Goal: Browse casually

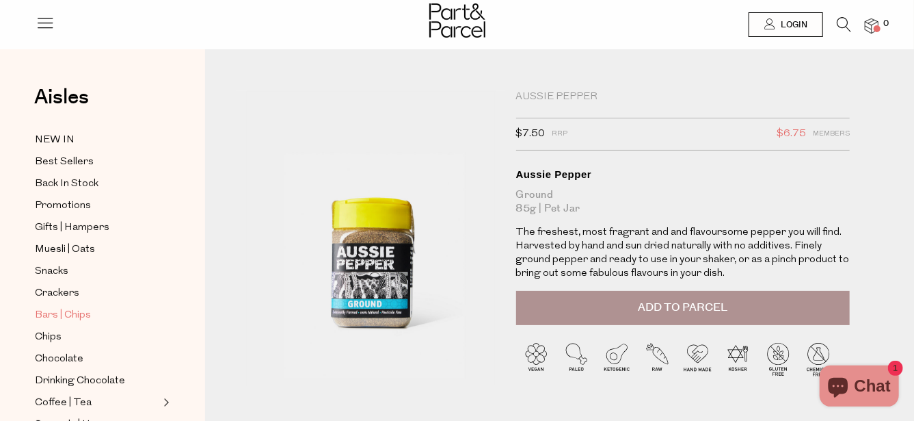
click at [70, 307] on span "Bars | Chips" at bounding box center [63, 315] width 56 height 16
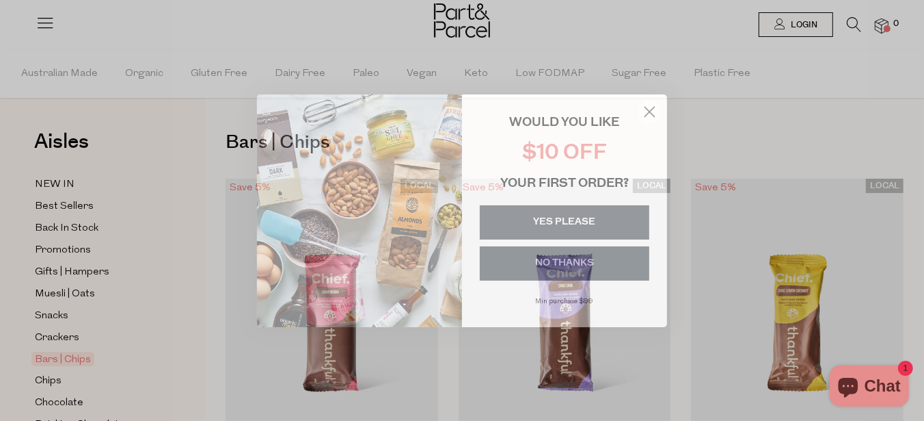
click at [554, 217] on button "YES PLEASE" at bounding box center [565, 222] width 170 height 34
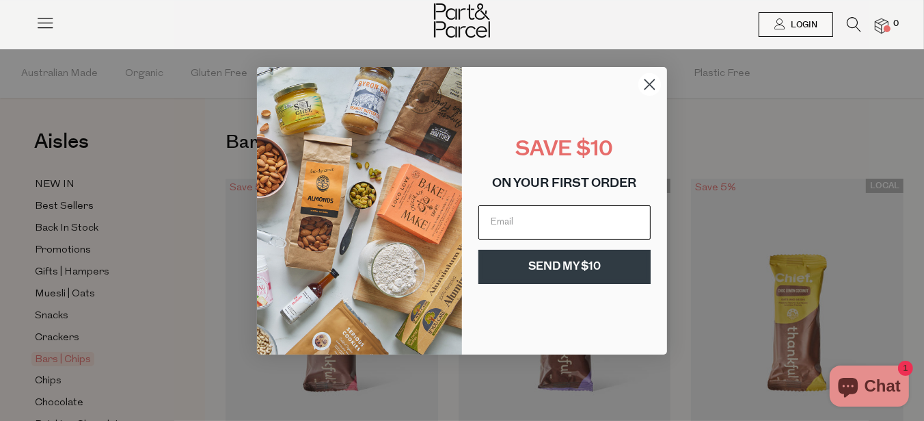
click at [509, 222] on input "Email" at bounding box center [565, 222] width 172 height 34
click at [612, 220] on input "marg.logg@hotmail.com" at bounding box center [565, 222] width 172 height 34
type input "marg.logg@hotmail.com"
click at [561, 260] on button "SEND MY $10" at bounding box center [565, 267] width 172 height 34
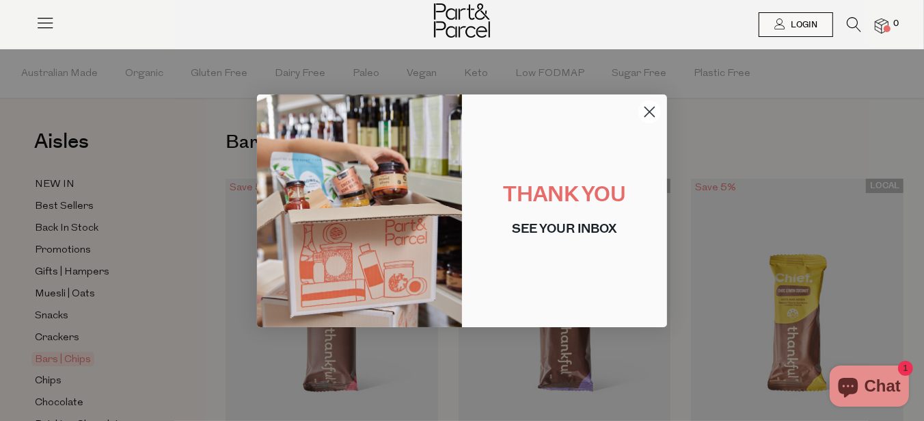
click at [654, 115] on icon "Close dialog" at bounding box center [650, 112] width 24 height 24
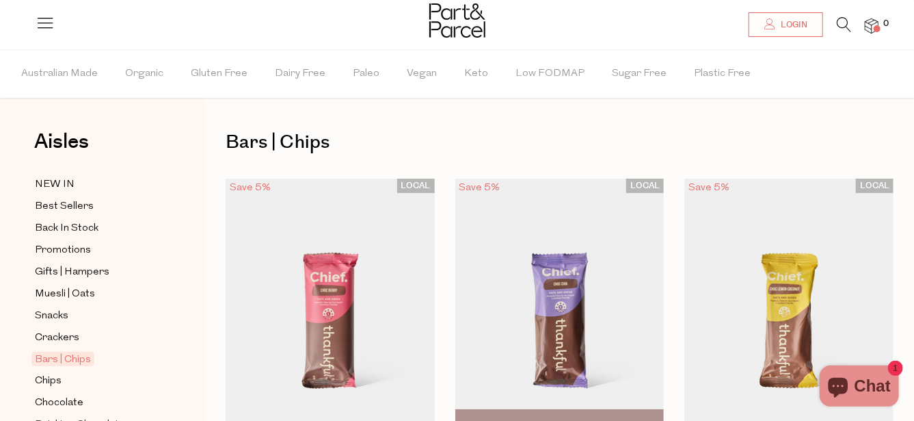
scroll to position [137, 0]
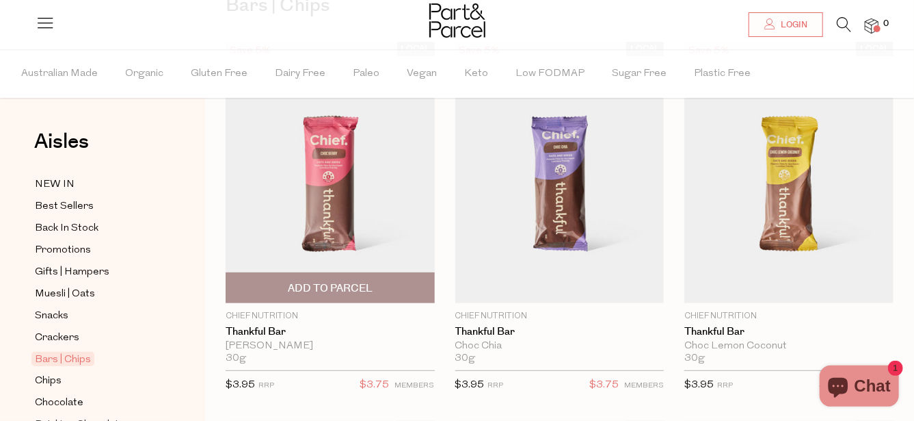
click at [338, 190] on img at bounding box center [330, 172] width 209 height 261
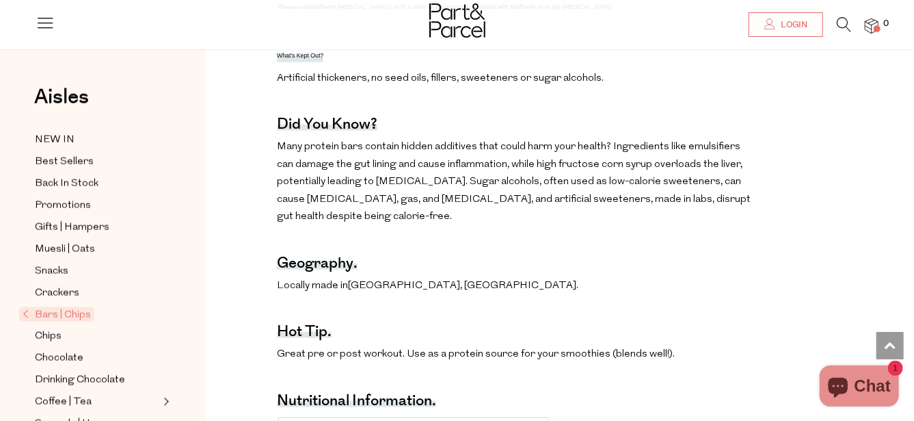
scroll to position [888, 0]
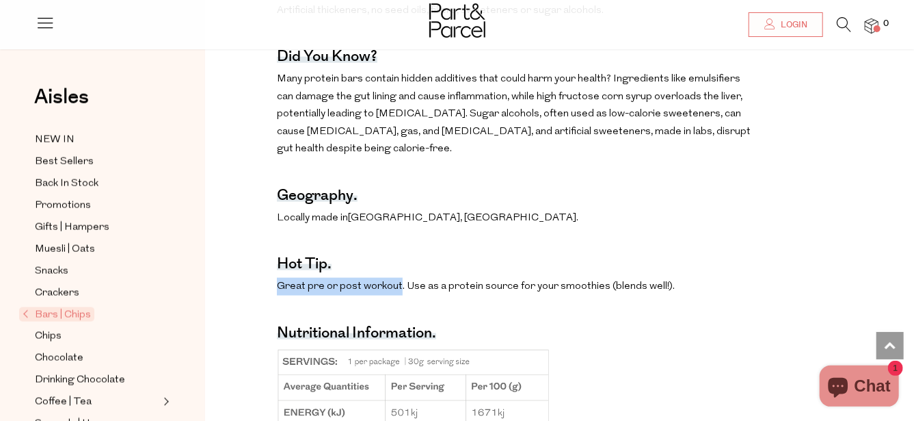
drag, startPoint x: 276, startPoint y: 310, endPoint x: 398, endPoint y: 319, distance: 122.1
click at [398, 295] on p "Great pre or post workout. Use as a protein source for your smoothies (blends w…" at bounding box center [515, 287] width 477 height 18
drag, startPoint x: 398, startPoint y: 319, endPoint x: 370, endPoint y: 308, distance: 30.1
copy p "Great pre or post workout"
click at [524, 255] on div "The benefits. Contributes to collagen formation & protection from free radical …" at bounding box center [515, 123] width 477 height 994
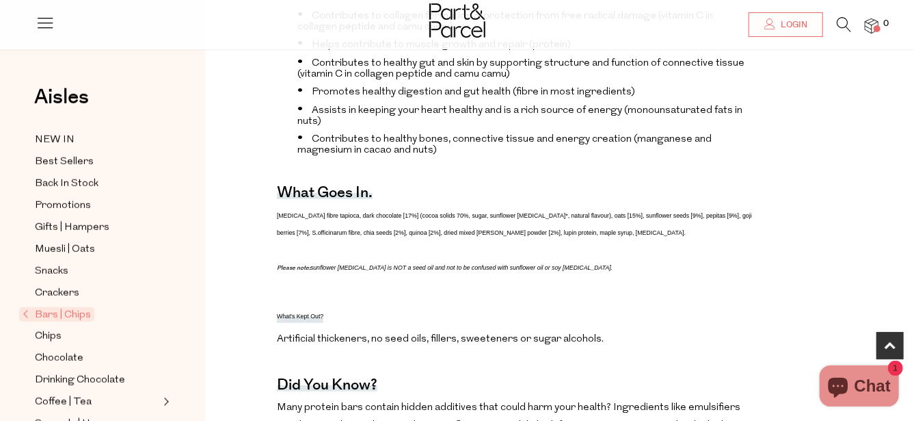
scroll to position [547, 0]
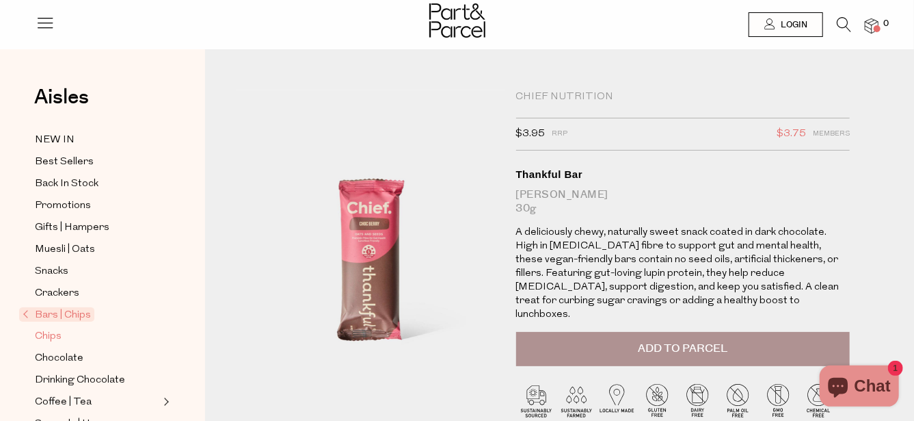
click at [60, 328] on span "Chips" at bounding box center [48, 336] width 27 height 16
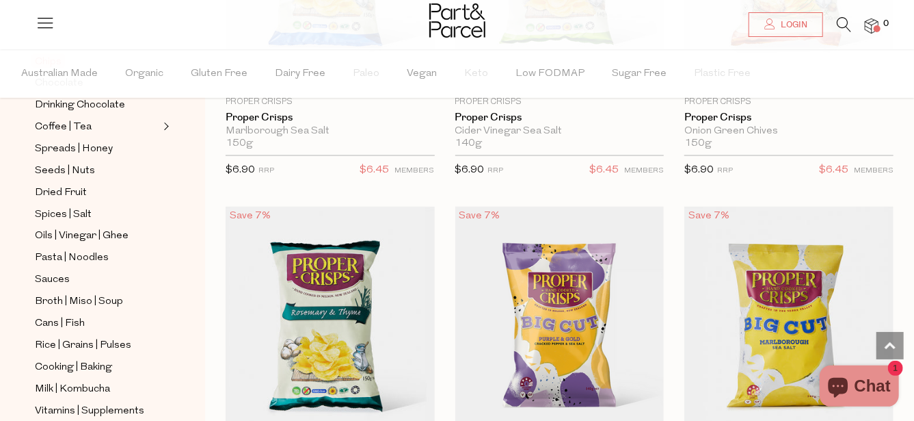
scroll to position [341, 0]
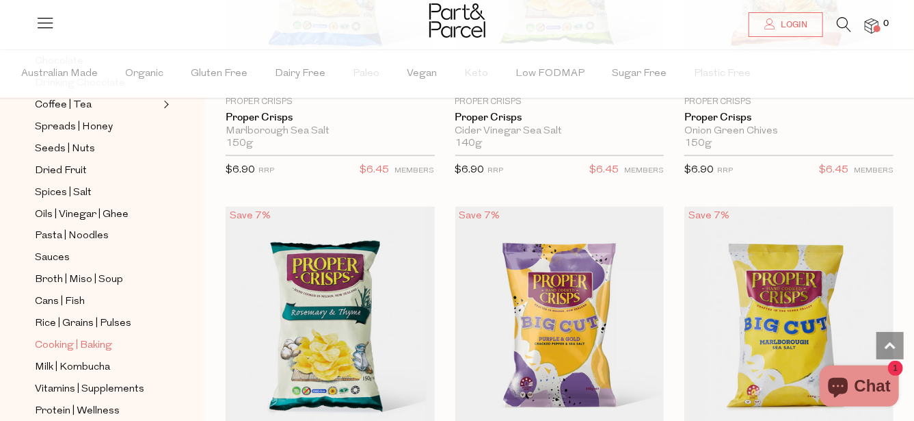
click at [92, 338] on span "Cooking | Baking" at bounding box center [73, 346] width 77 height 16
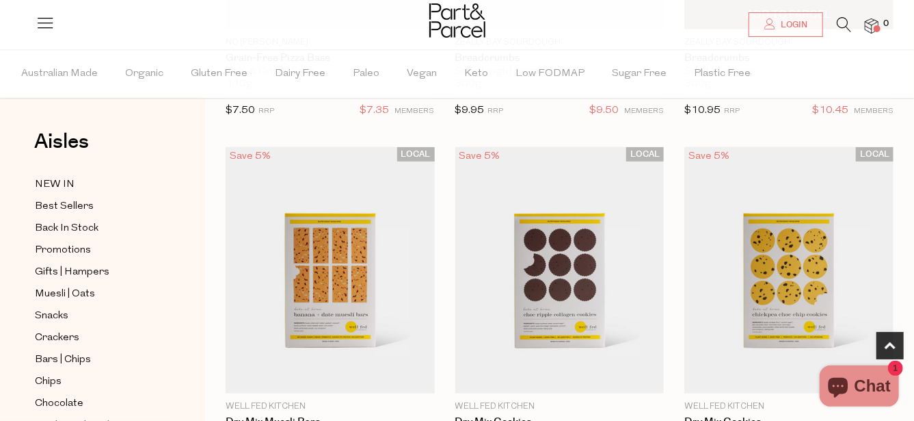
scroll to position [479, 0]
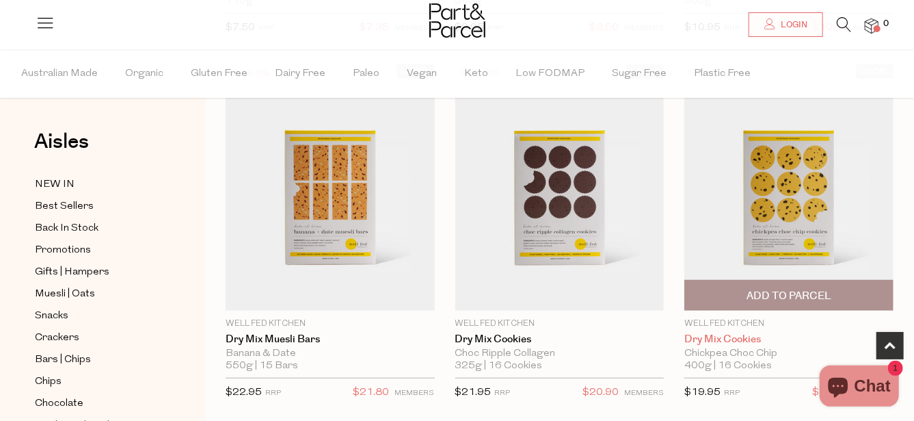
click at [737, 339] on link "Dry Mix Cookies" at bounding box center [788, 339] width 209 height 12
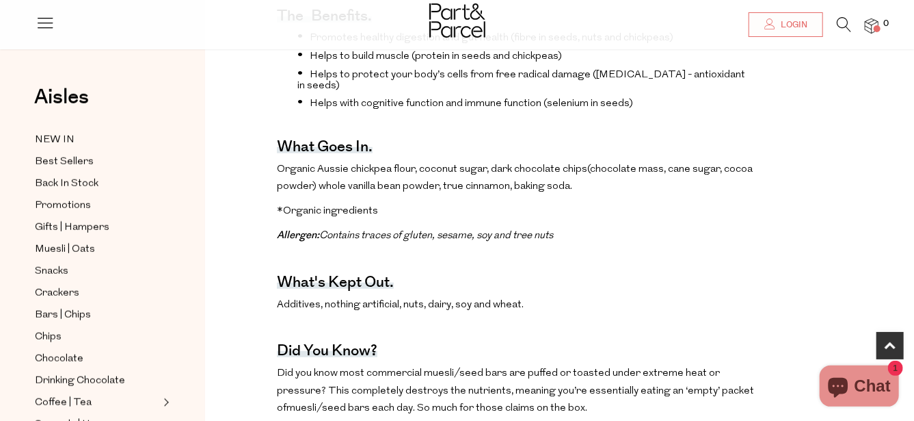
scroll to position [410, 0]
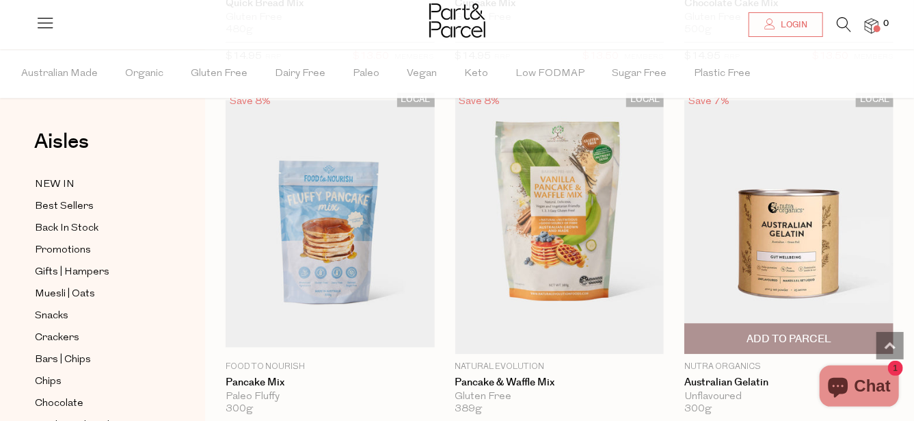
scroll to position [1573, 0]
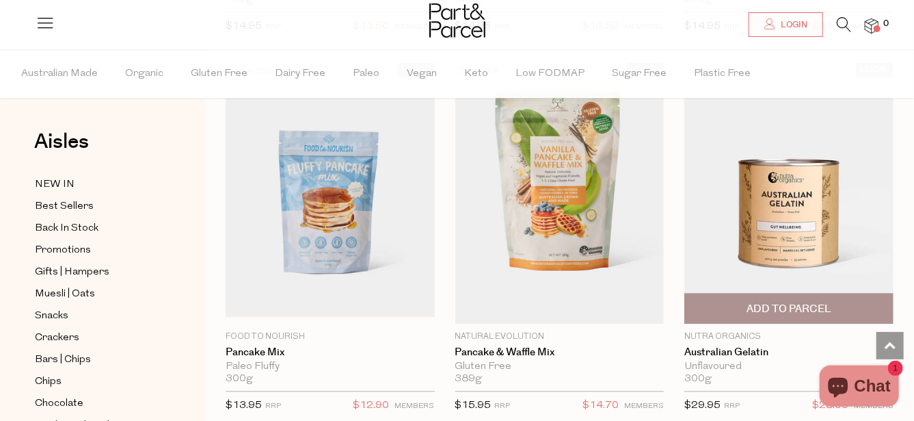
click at [791, 219] on img at bounding box center [788, 193] width 209 height 247
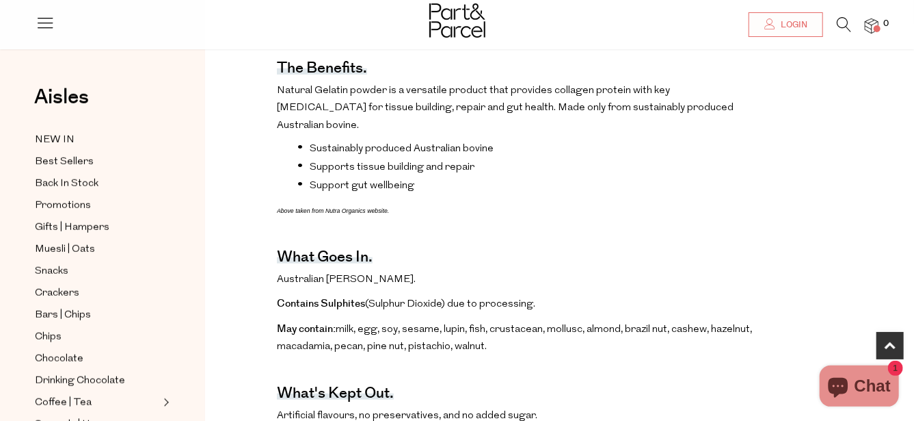
scroll to position [479, 0]
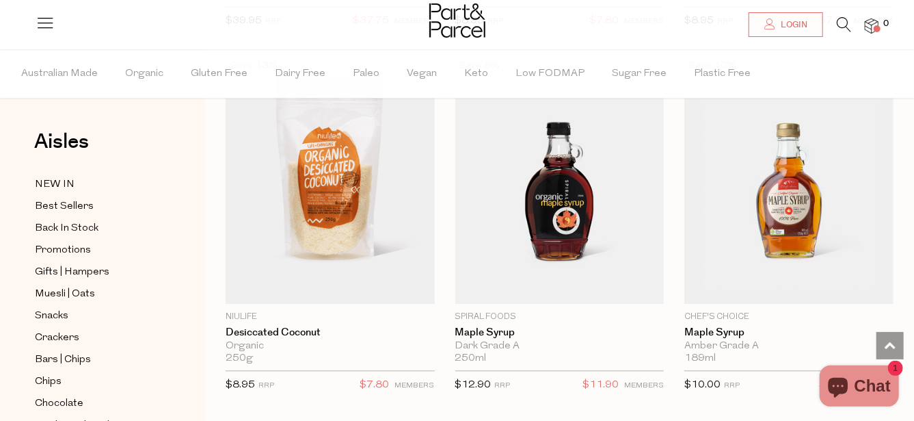
scroll to position [4171, 0]
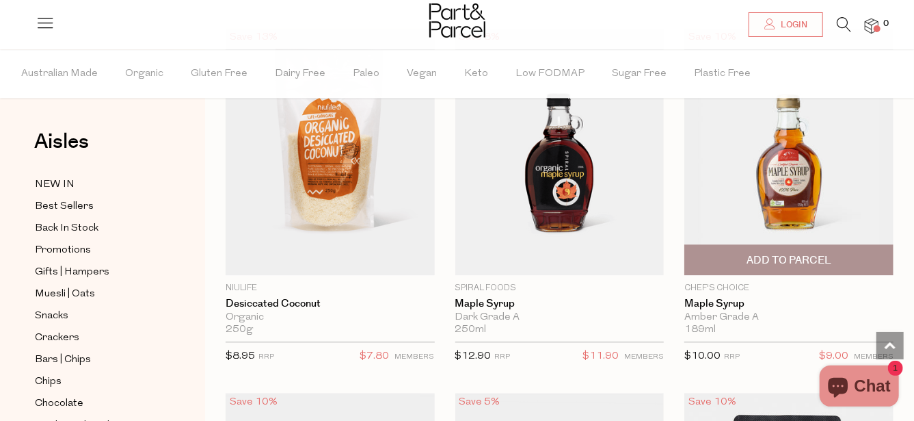
click at [802, 194] on img at bounding box center [788, 151] width 209 height 247
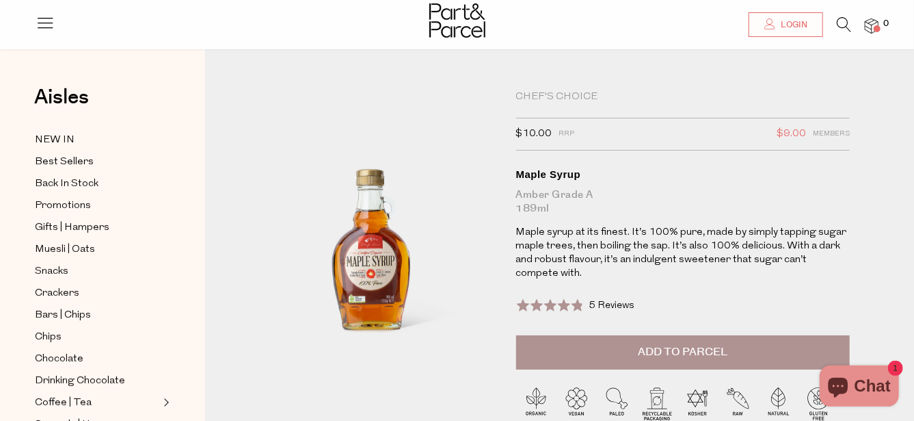
scroll to position [68, 0]
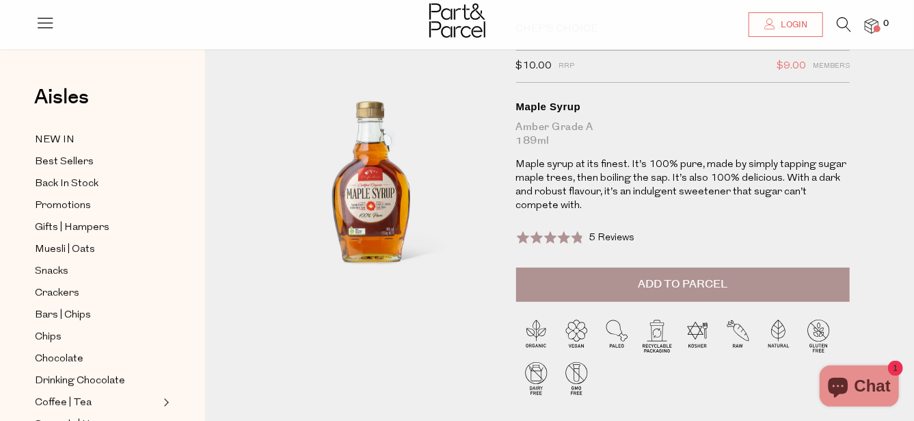
click at [574, 237] on span at bounding box center [549, 237] width 66 height 14
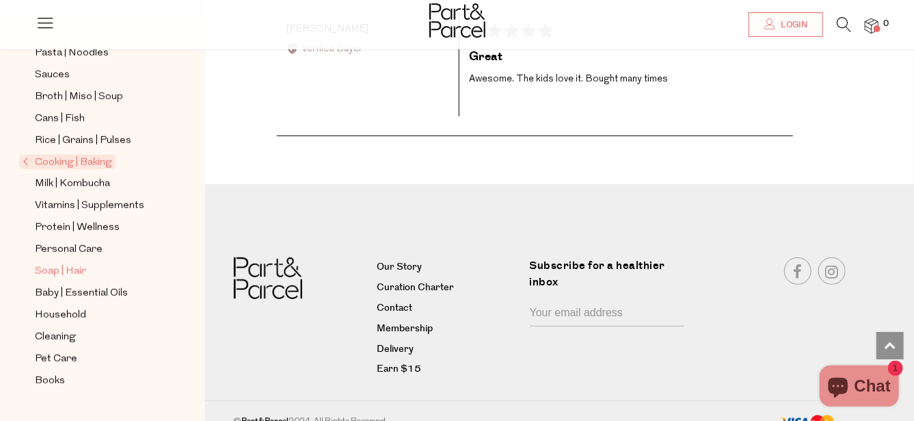
scroll to position [2935, 0]
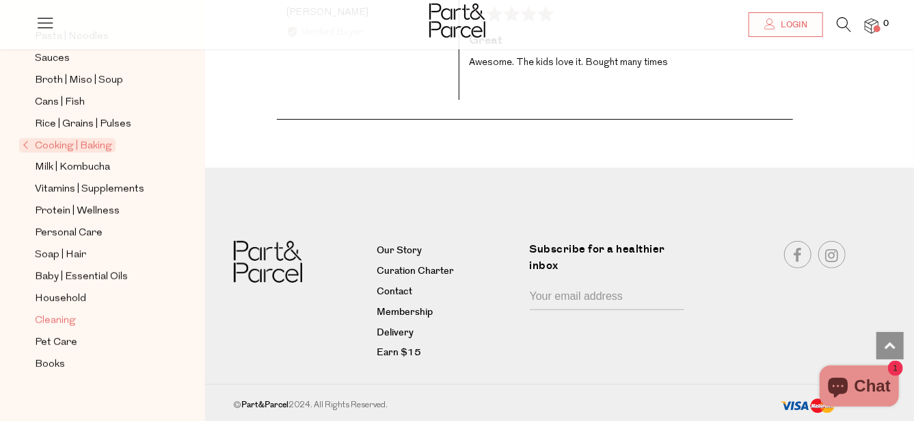
click at [46, 312] on span "Cleaning" at bounding box center [55, 320] width 41 height 16
